Goal: Task Accomplishment & Management: Complete application form

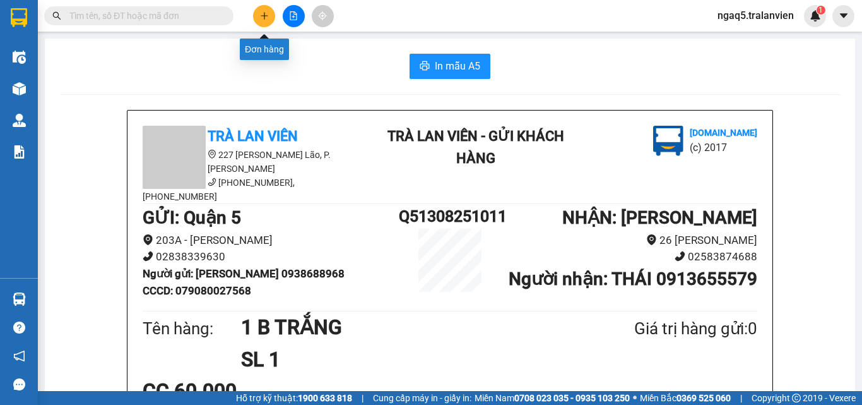
click at [260, 18] on icon "plus" at bounding box center [264, 15] width 9 height 9
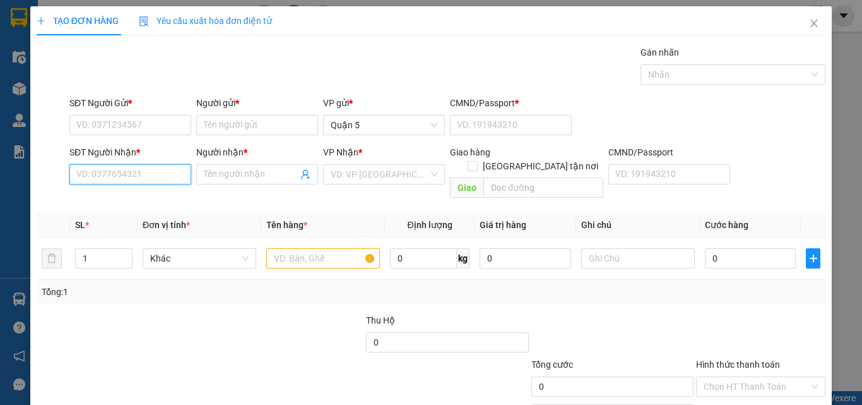
click at [97, 176] on input "SĐT Người Nhận *" at bounding box center [130, 174] width 122 height 20
click at [100, 175] on input "8061" at bounding box center [130, 174] width 122 height 20
click at [142, 204] on div "0935488061 - NGỌC" at bounding box center [128, 200] width 105 height 14
type input "0935488061"
type input "NGỌC"
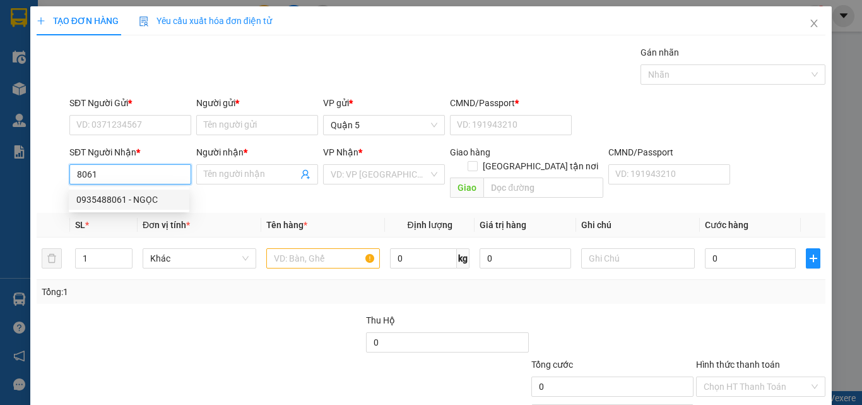
checkbox input "true"
type input "[PHONE_NUMBER] LỘC THỌ"
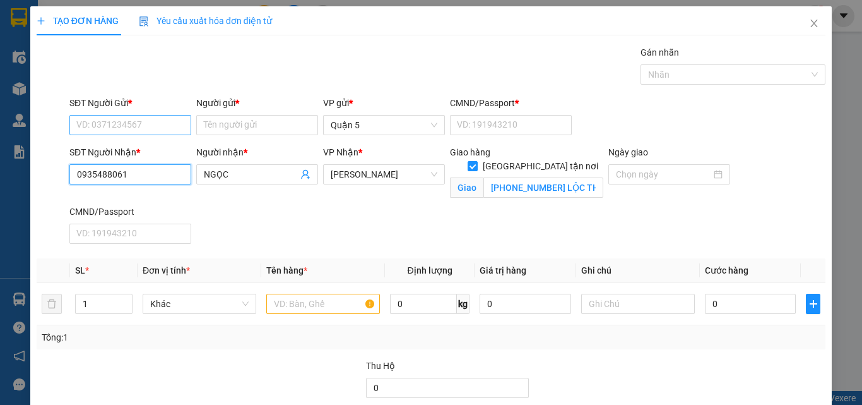
type input "0935488061"
click at [121, 119] on input "SĐT Người Gửi *" at bounding box center [130, 125] width 122 height 20
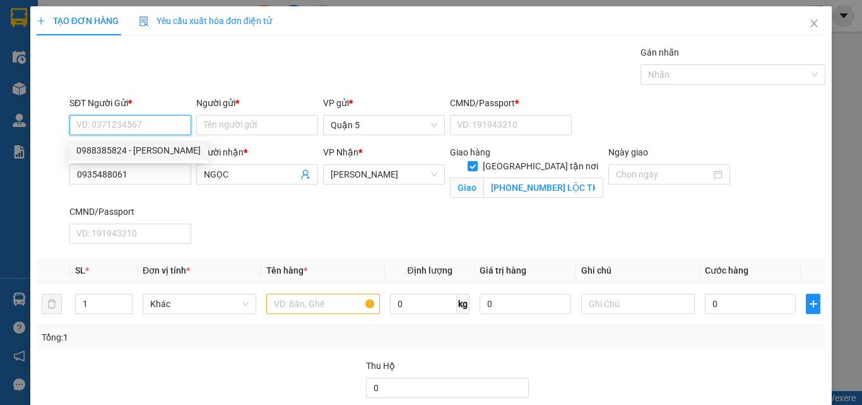
click at [115, 153] on div "0988385824 - [PERSON_NAME]" at bounding box center [138, 150] width 124 height 14
type input "0988385824"
type input "LUÂN"
type input "082091000958"
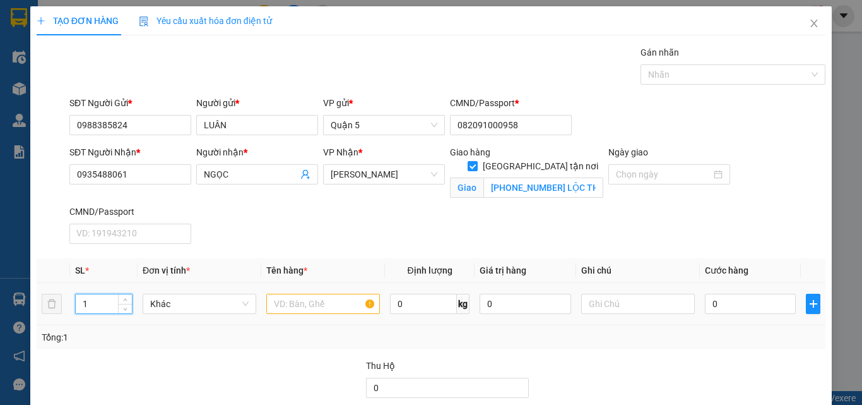
click at [99, 311] on input "1" at bounding box center [104, 303] width 56 height 19
type input "3"
click at [290, 305] on input "text" at bounding box center [323, 304] width 114 height 20
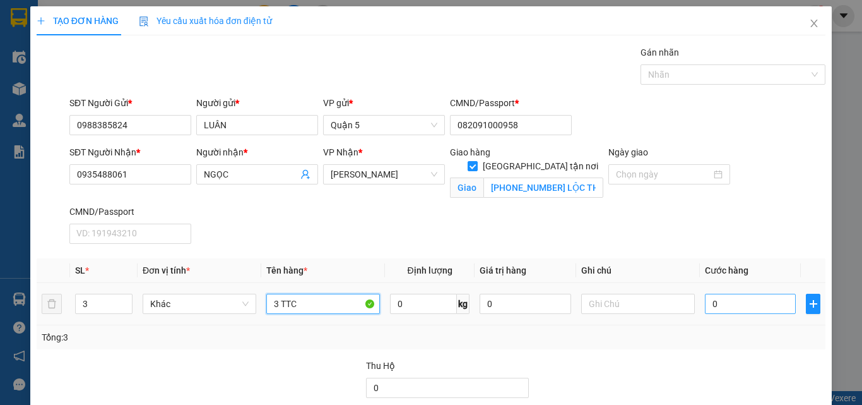
type input "3 TTC"
click at [715, 304] on input "0" at bounding box center [750, 304] width 91 height 20
type input "3"
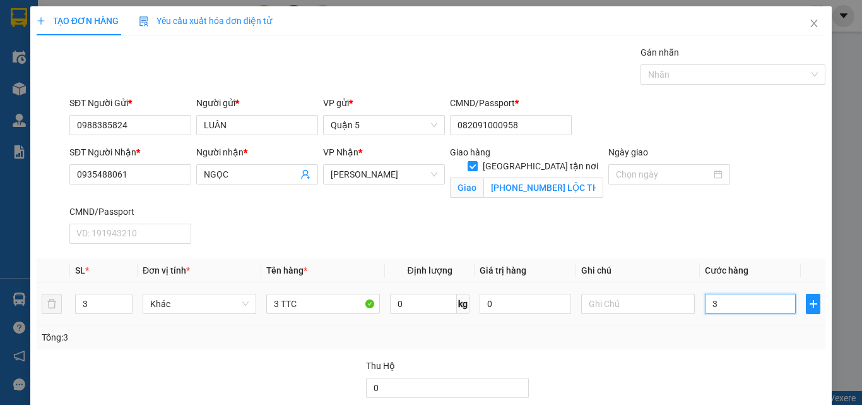
type input "30"
type input "300"
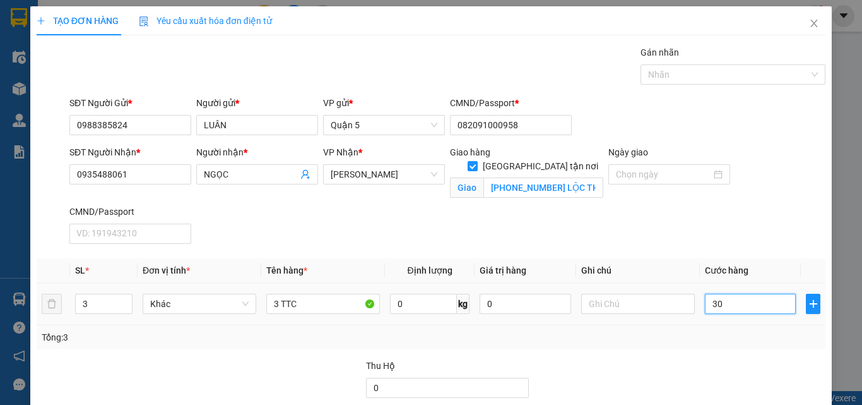
type input "300"
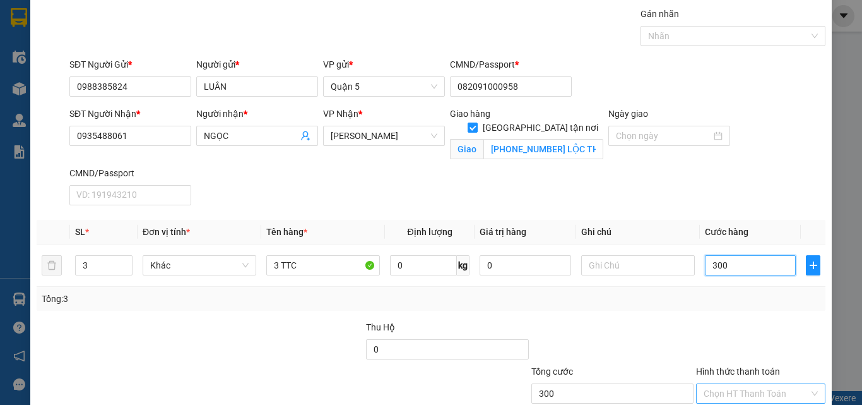
scroll to position [122, 0]
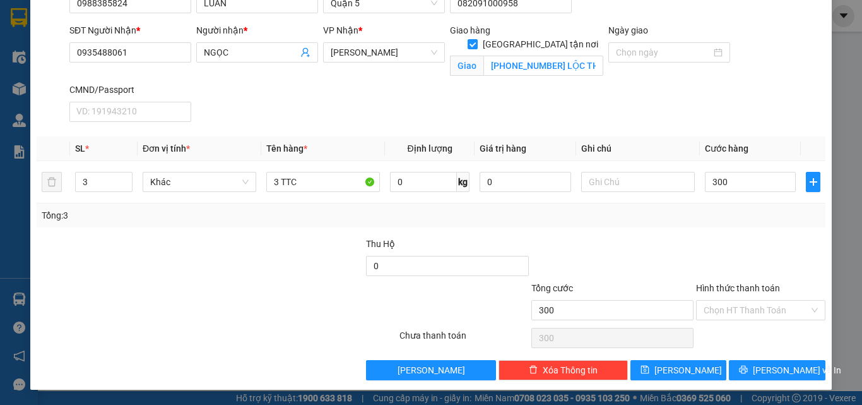
type input "300.000"
click at [731, 289] on label "Hình thức thanh toán" at bounding box center [738, 288] width 84 height 10
click at [731, 300] on input "Hình thức thanh toán" at bounding box center [756, 309] width 105 height 19
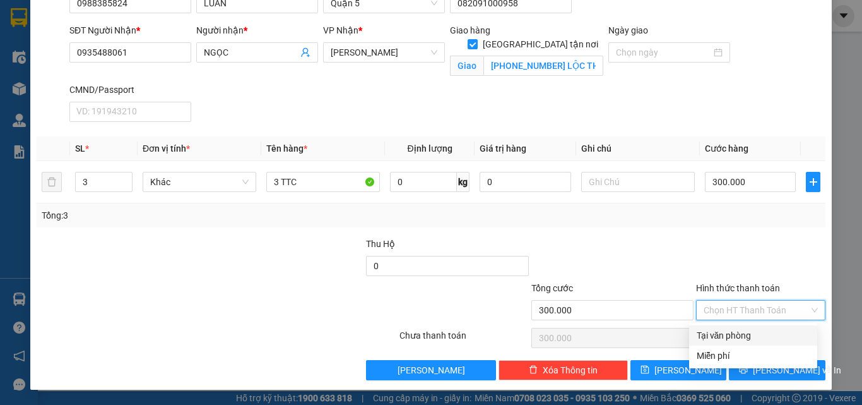
click at [742, 335] on div "Tại văn phòng" at bounding box center [753, 335] width 113 height 14
type input "0"
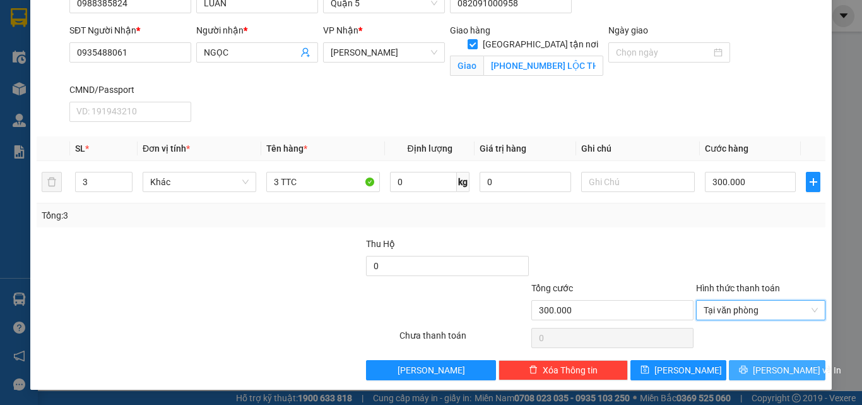
click at [744, 368] on button "[PERSON_NAME] và In" at bounding box center [777, 370] width 97 height 20
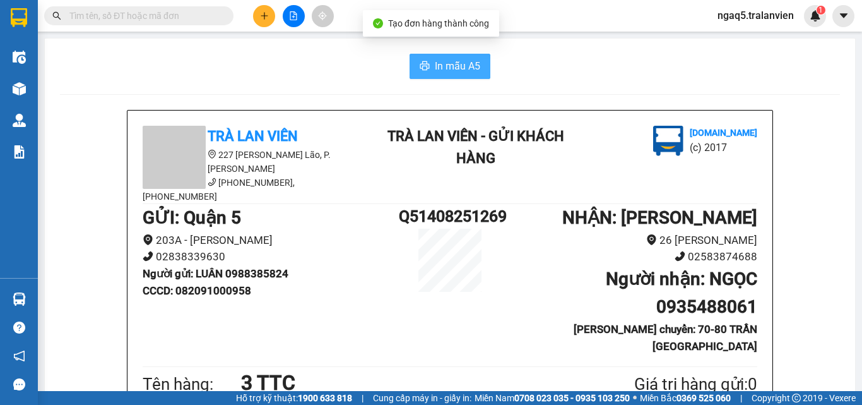
click at [439, 66] on span "In mẫu A5" at bounding box center [457, 66] width 45 height 16
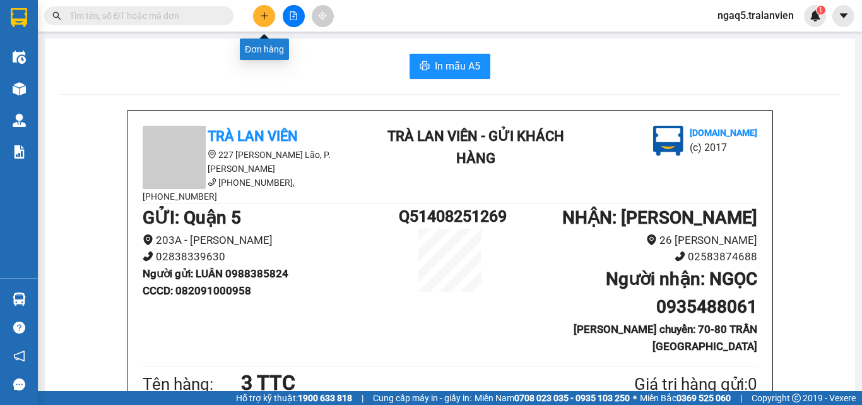
click at [266, 14] on icon "plus" at bounding box center [264, 15] width 9 height 9
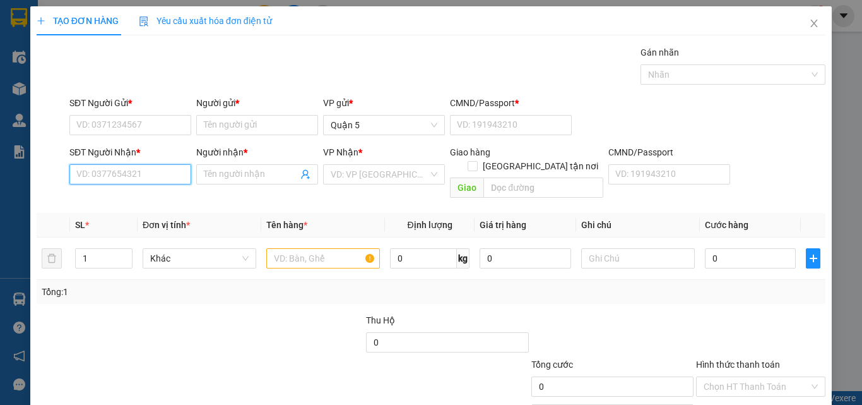
click at [108, 172] on input "SĐT Người Nhận *" at bounding box center [130, 174] width 122 height 20
click at [108, 172] on input "7119" at bounding box center [130, 174] width 122 height 20
click at [146, 201] on div "0394437119 - NGUYÊN" at bounding box center [128, 200] width 105 height 14
type input "0394437119"
type input "NGUYÊN"
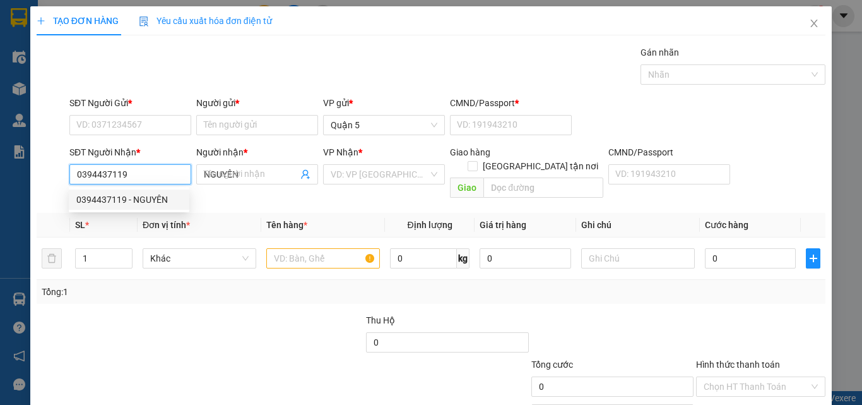
checkbox input "true"
type input "58 Đ 23/10"
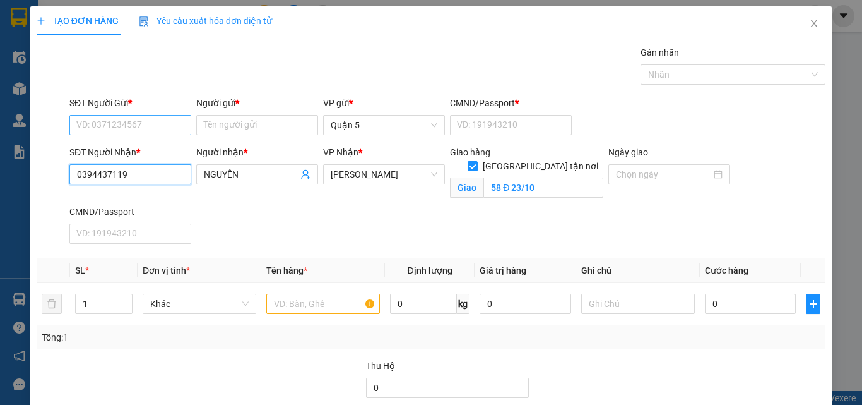
type input "0394437119"
click at [122, 124] on input "SĐT Người Gửi *" at bounding box center [130, 125] width 122 height 20
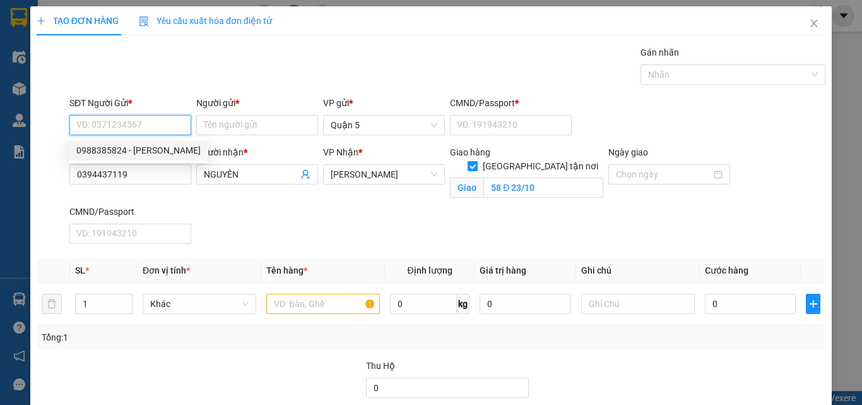
click at [147, 149] on div "0988385824 - [PERSON_NAME]" at bounding box center [138, 150] width 124 height 14
type input "0988385824"
type input "LUÂN"
type input "082091000958"
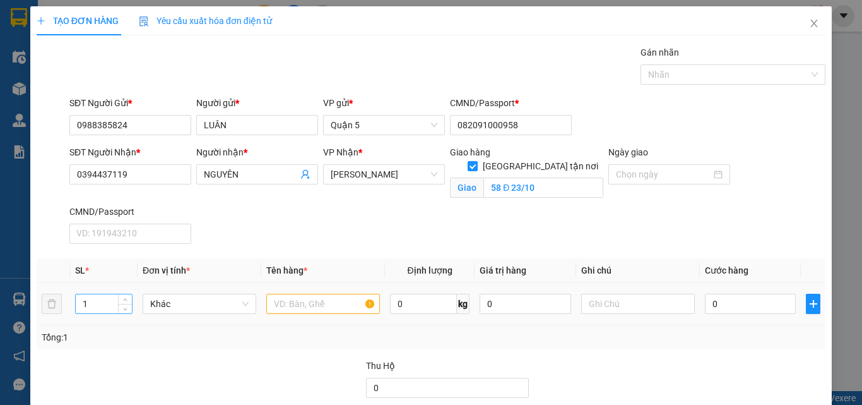
click at [88, 306] on input "1" at bounding box center [104, 303] width 56 height 19
type input "3"
click at [293, 307] on input "text" at bounding box center [323, 304] width 114 height 20
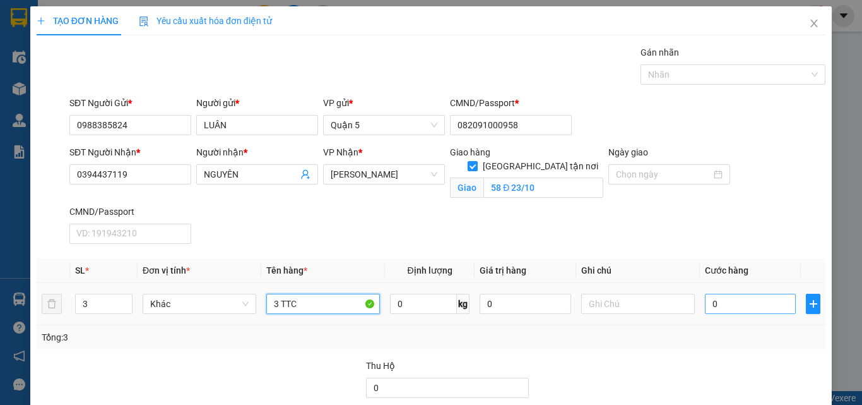
type input "3 TTC"
click at [735, 295] on input "0" at bounding box center [750, 304] width 91 height 20
type input "3"
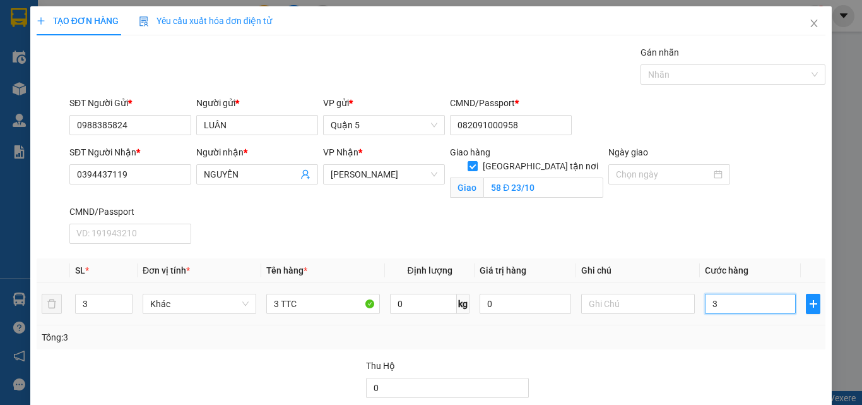
type input "30"
type input "300"
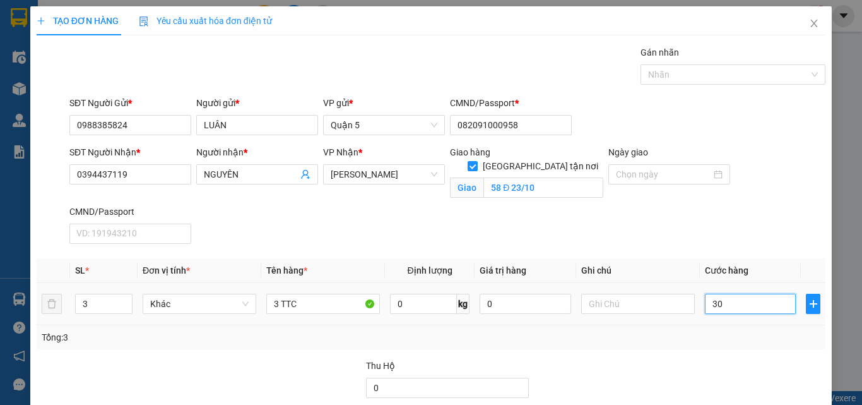
type input "300"
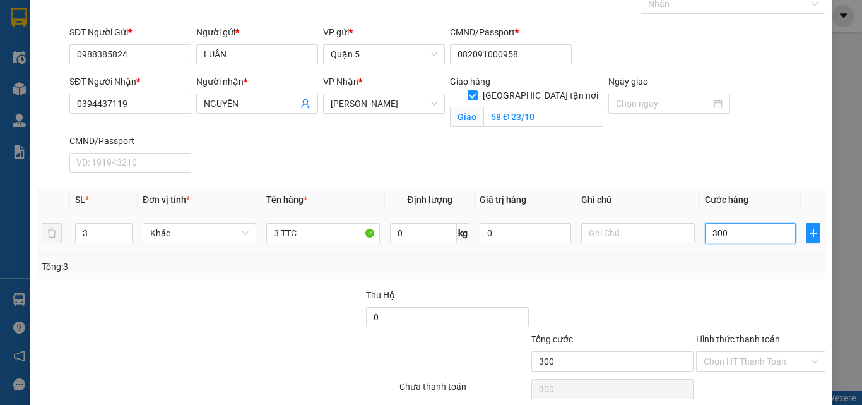
scroll to position [122, 0]
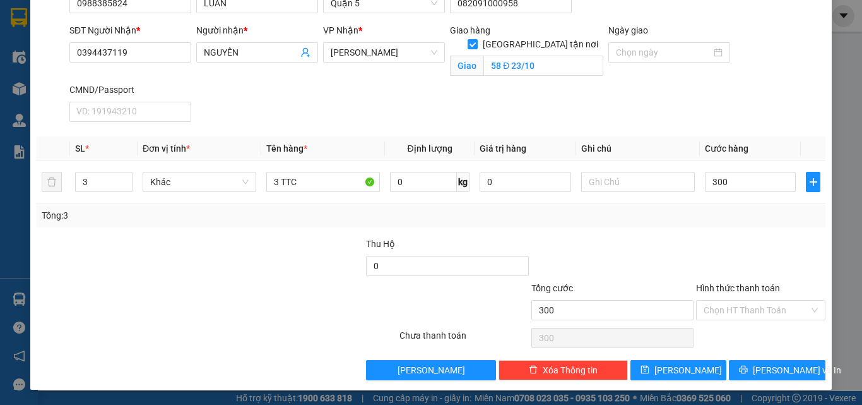
type input "300.000"
click at [741, 294] on div "Hình thức thanh toán" at bounding box center [760, 290] width 129 height 19
click at [742, 289] on label "Hình thức thanh toán" at bounding box center [738, 288] width 84 height 10
click at [742, 300] on input "Hình thức thanh toán" at bounding box center [756, 309] width 105 height 19
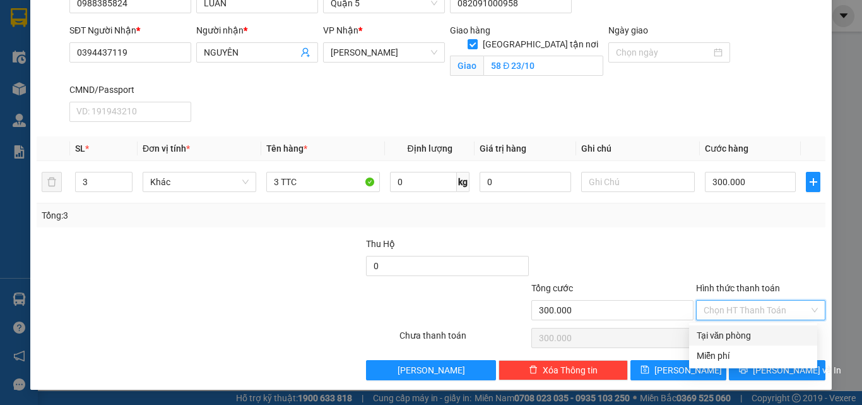
click at [730, 336] on div "Tại văn phòng" at bounding box center [753, 335] width 113 height 14
type input "0"
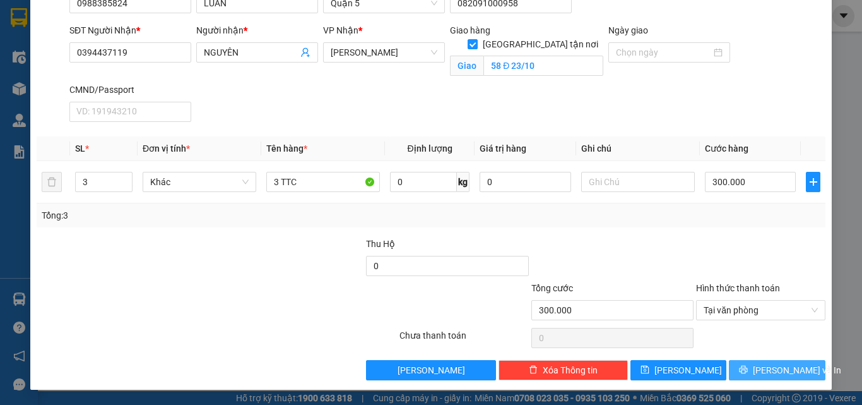
click at [744, 374] on span "printer" at bounding box center [743, 370] width 9 height 10
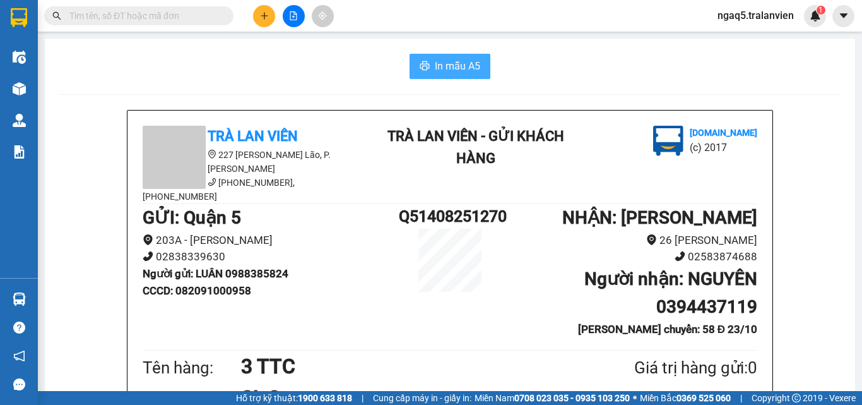
click at [460, 69] on span "In mẫu A5" at bounding box center [457, 66] width 45 height 16
click at [180, 9] on input "text" at bounding box center [143, 16] width 149 height 14
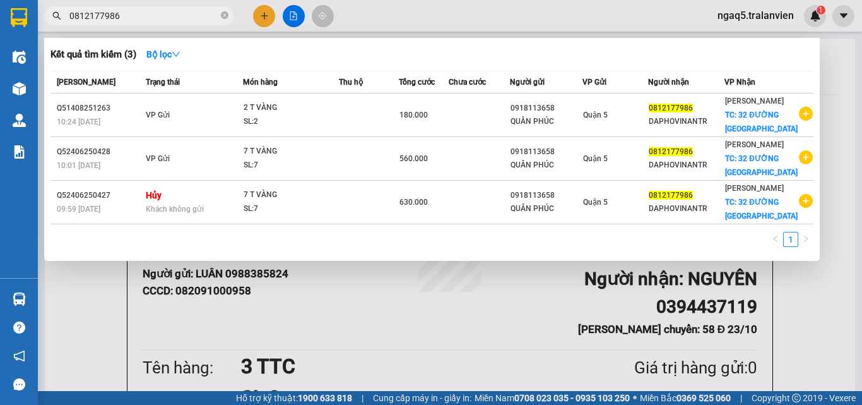
type input "0812177986"
click at [259, 20] on div at bounding box center [431, 202] width 862 height 405
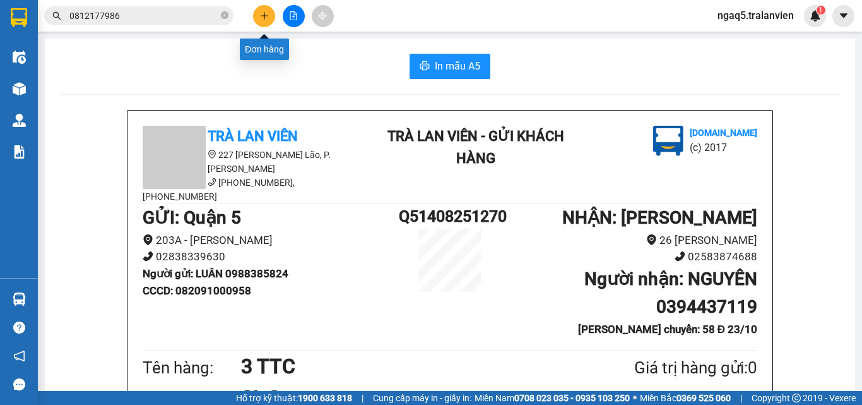
click at [263, 15] on icon "plus" at bounding box center [264, 15] width 9 height 9
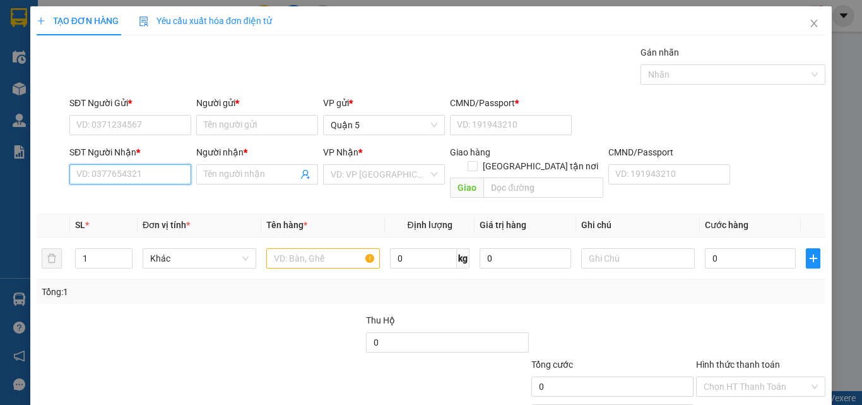
click at [107, 171] on input "SĐT Người Nhận *" at bounding box center [130, 174] width 122 height 20
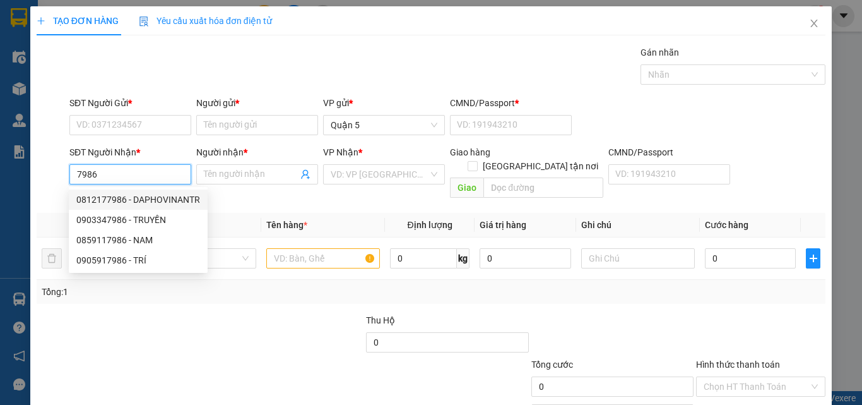
click at [160, 197] on div "0812177986 - DAPHOVINANTR" at bounding box center [138, 200] width 124 height 14
type input "0812177986"
type input "DAPHOVINANTR"
checkbox input "true"
type input "32 ĐƯỜNG [GEOGRAPHIC_DATA]"
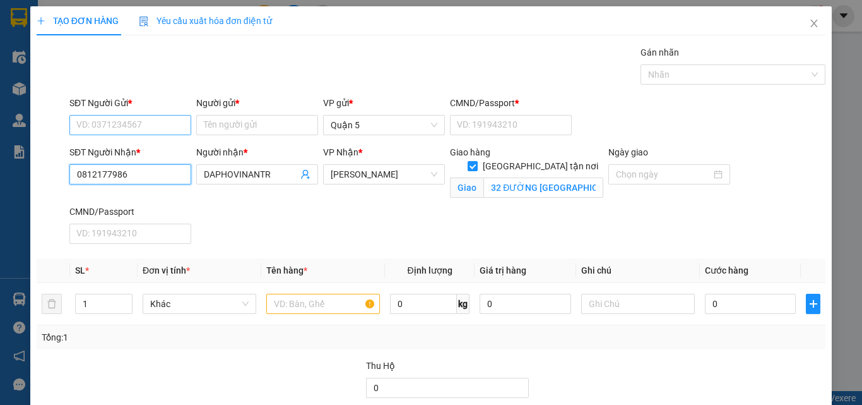
type input "0812177986"
click at [138, 128] on input "SĐT Người Gửi *" at bounding box center [130, 125] width 122 height 20
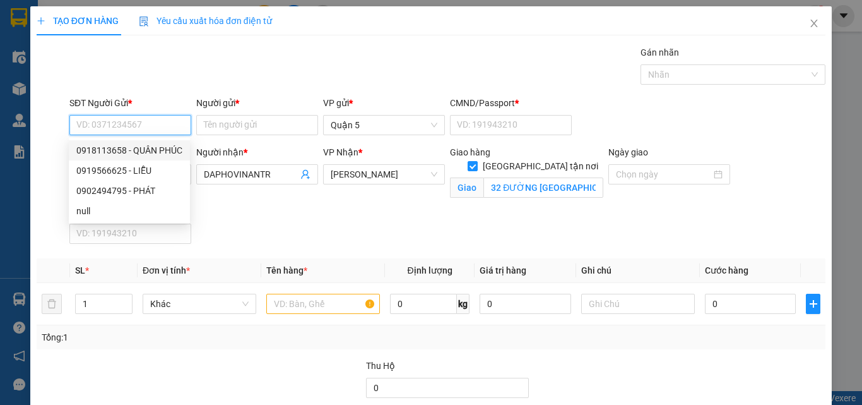
click at [152, 152] on div "0918113658 - QUÂN PHÚC" at bounding box center [129, 150] width 106 height 14
type input "0918113658"
type input "QUÂN PHÚC"
type input "079090019194"
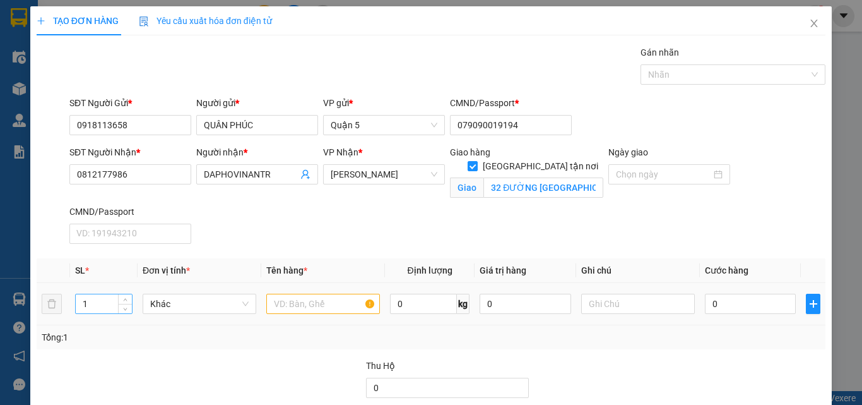
click at [91, 300] on input "1" at bounding box center [104, 303] width 56 height 19
type input "2"
click at [294, 312] on input "text" at bounding box center [323, 304] width 114 height 20
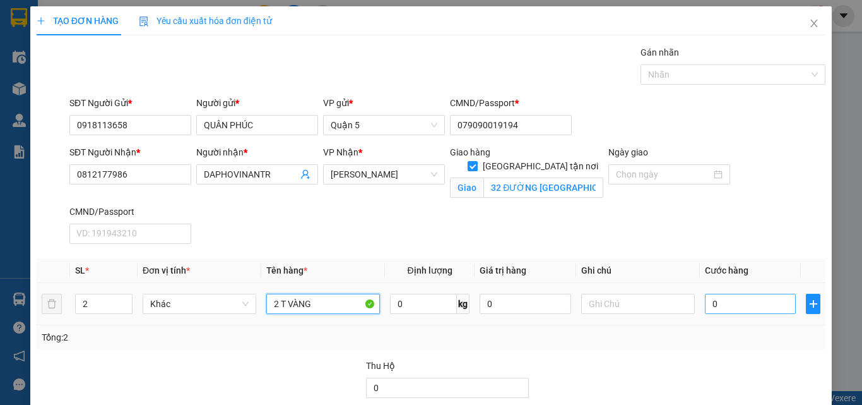
type input "2 T VÀNG"
click at [724, 303] on input "0" at bounding box center [750, 304] width 91 height 20
type input "1"
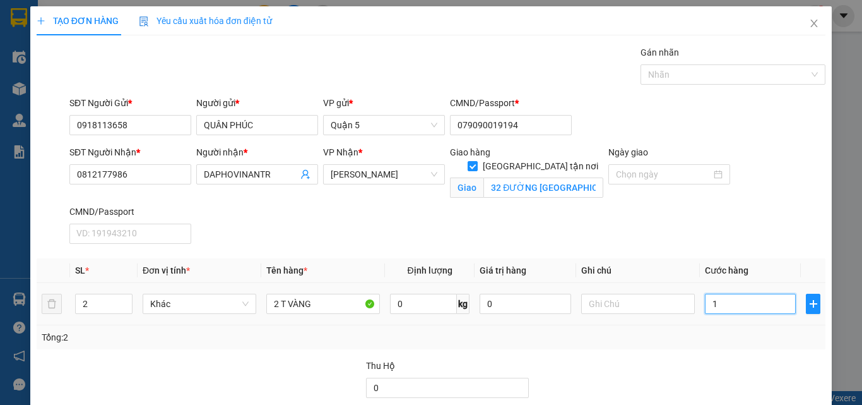
type input "16"
type input "160"
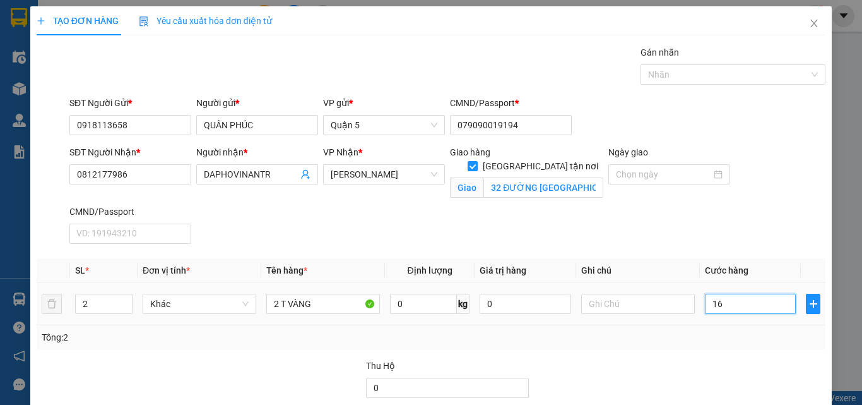
type input "160"
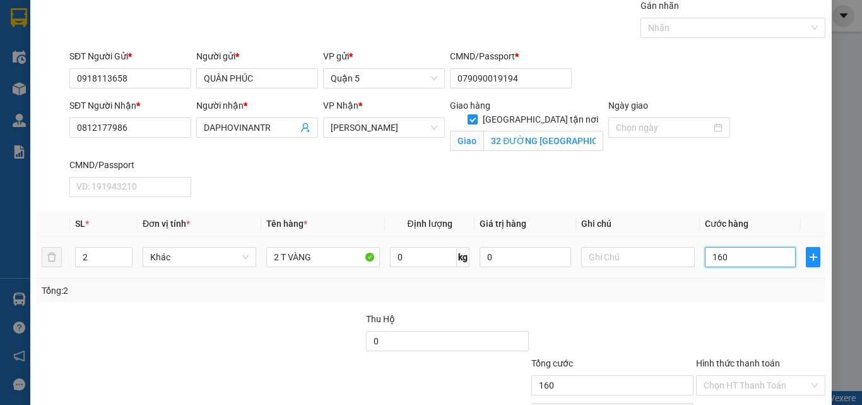
scroll to position [122, 0]
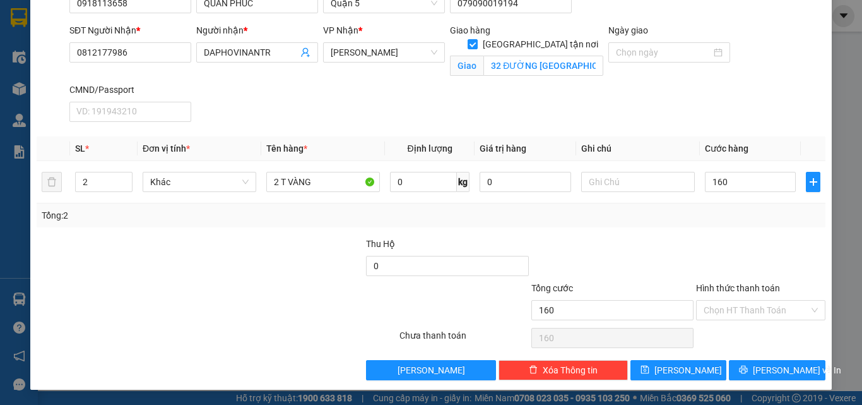
type input "160.000"
click at [732, 285] on label "Hình thức thanh toán" at bounding box center [738, 288] width 84 height 10
click at [732, 300] on input "Hình thức thanh toán" at bounding box center [756, 309] width 105 height 19
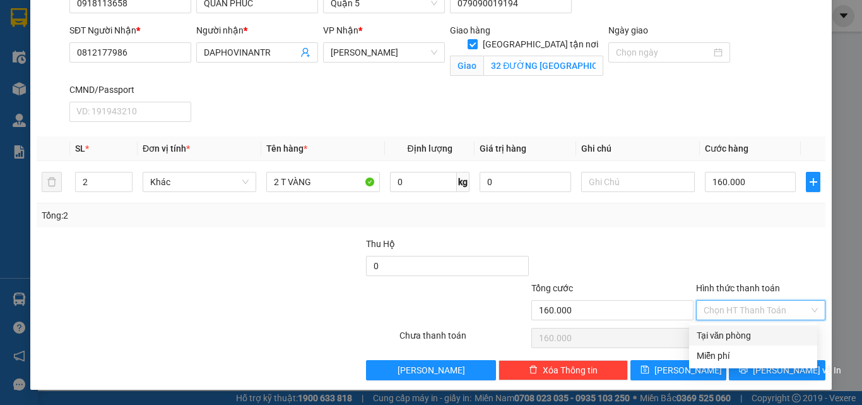
click at [733, 333] on div "Tại văn phòng" at bounding box center [753, 335] width 113 height 14
type input "0"
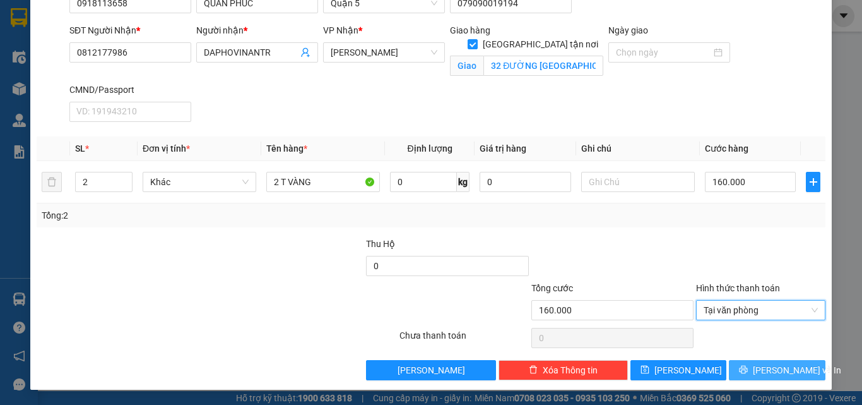
click at [737, 370] on button "[PERSON_NAME] và In" at bounding box center [777, 370] width 97 height 20
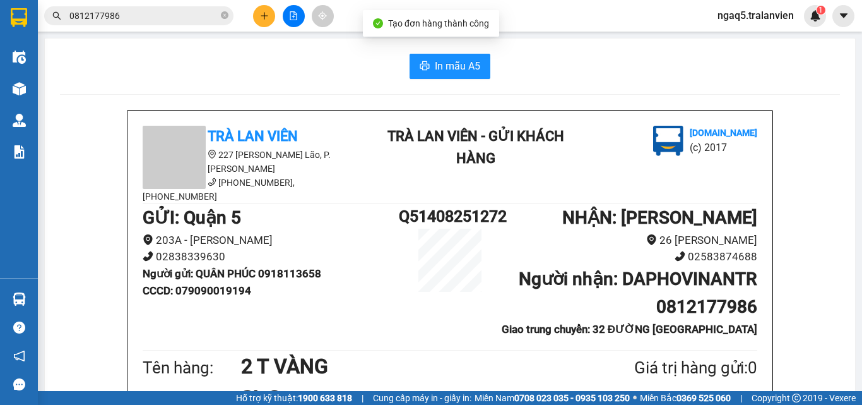
click at [448, 60] on span "In mẫu A5" at bounding box center [457, 66] width 45 height 16
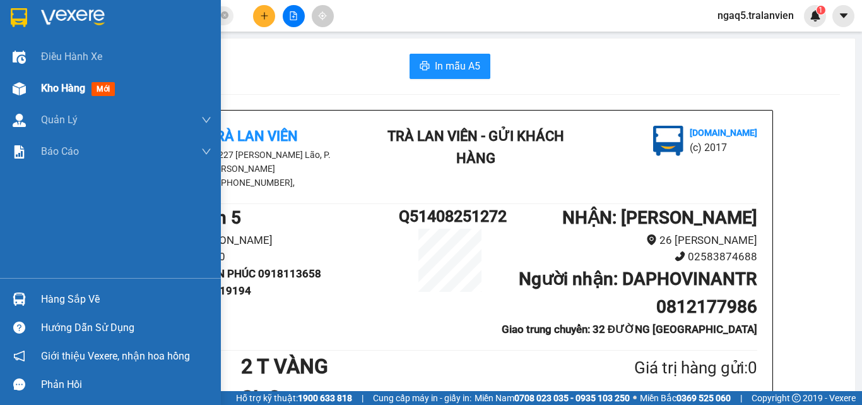
click at [97, 83] on span "mới" at bounding box center [103, 89] width 23 height 14
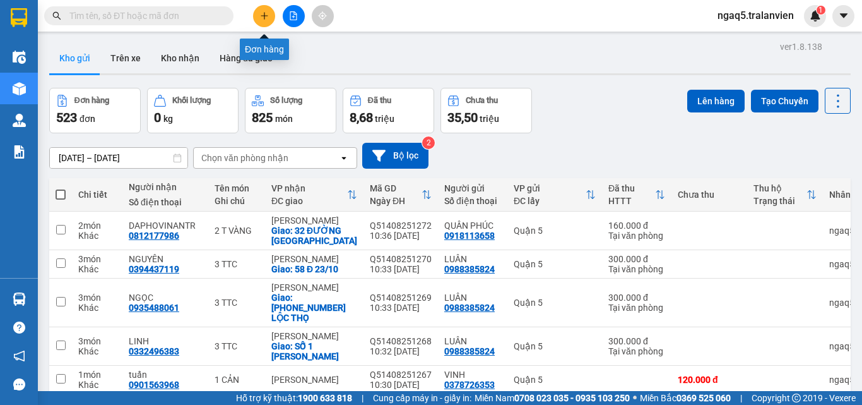
click at [263, 15] on icon "plus" at bounding box center [264, 15] width 9 height 9
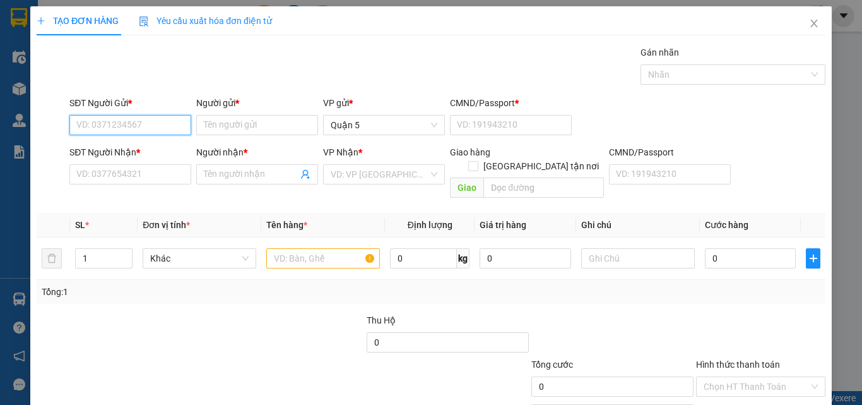
click at [263, 16] on span "Yêu cầu xuất hóa đơn điện tử" at bounding box center [205, 21] width 133 height 10
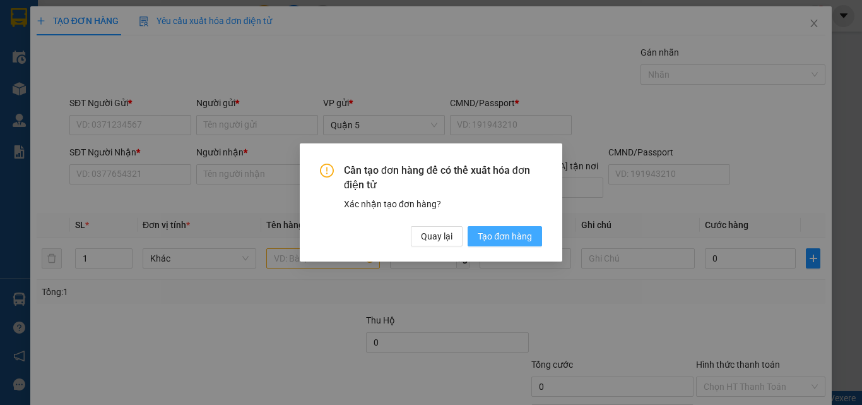
click at [503, 243] on button "Tạo đơn hàng" at bounding box center [505, 236] width 74 height 20
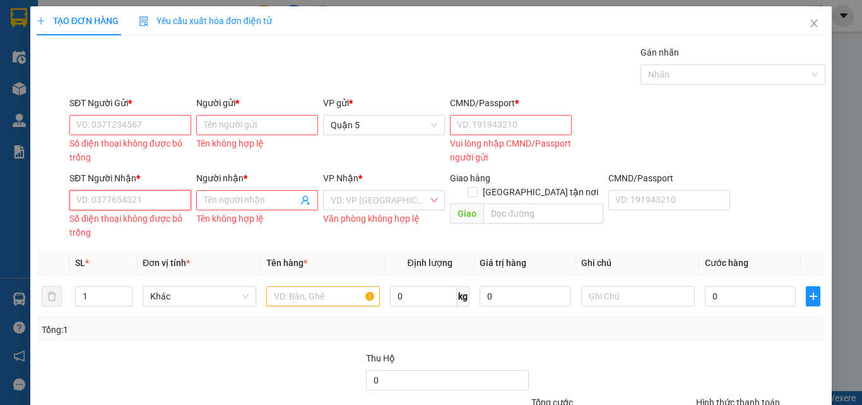
click at [96, 201] on input "SĐT Người Nhận *" at bounding box center [130, 200] width 122 height 20
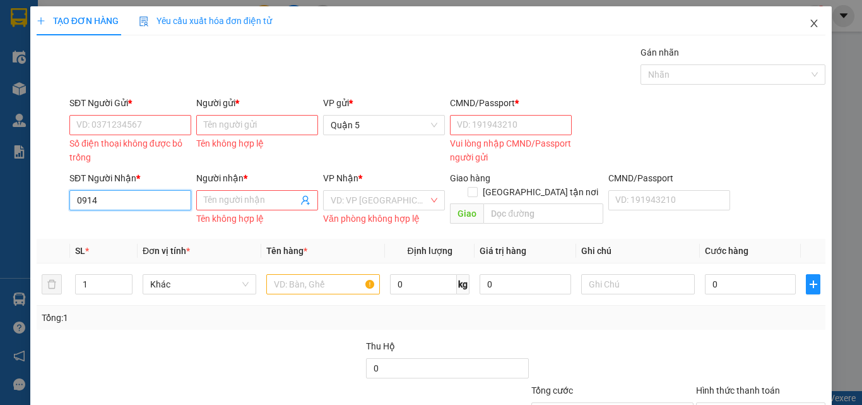
type input "0914"
click at [809, 24] on icon "close" at bounding box center [814, 23] width 10 height 10
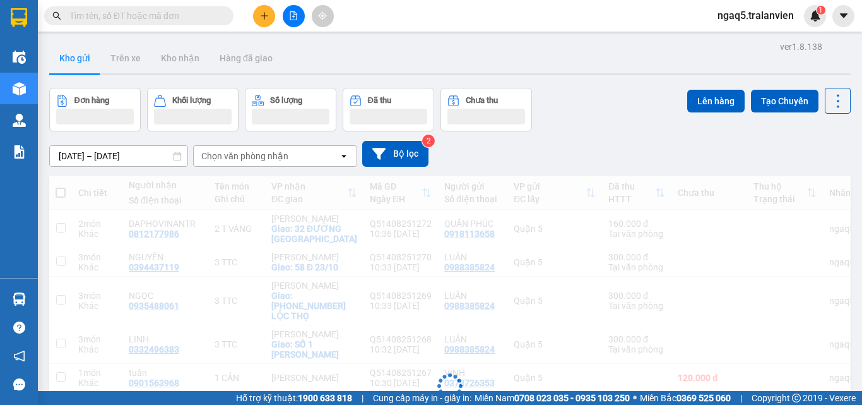
click at [803, 24] on div "ngaq5.tralanvien 1" at bounding box center [767, 16] width 119 height 22
